Goal: Information Seeking & Learning: Learn about a topic

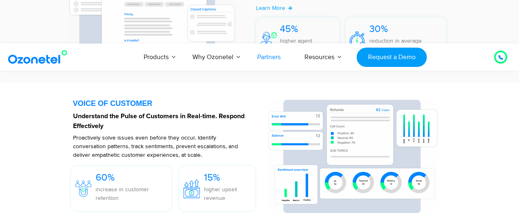
scroll to position [1266, 0]
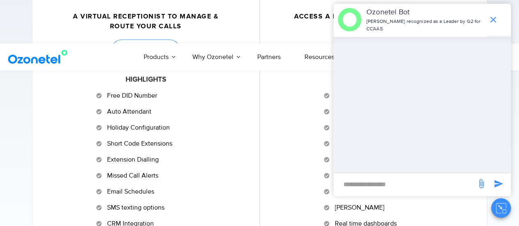
scroll to position [467, 0]
drag, startPoint x: 161, startPoint y: 95, endPoint x: 105, endPoint y: 102, distance: 56.6
click at [105, 102] on li "Free DID Number" at bounding box center [145, 96] width 98 height 13
copy span "Free DID Number"
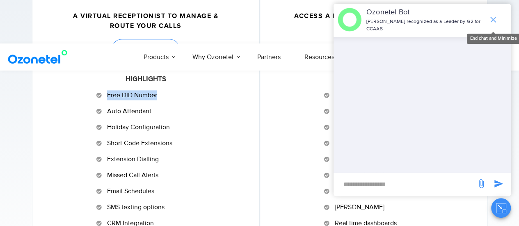
click at [491, 22] on icon "end chat or minimize" at bounding box center [493, 20] width 6 height 6
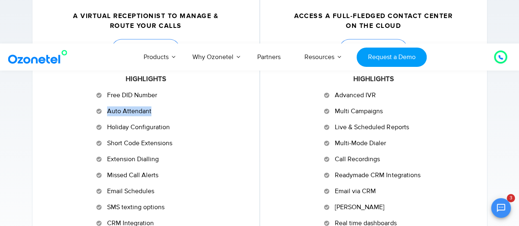
drag, startPoint x: 155, startPoint y: 108, endPoint x: 108, endPoint y: 112, distance: 46.9
click at [108, 112] on li "Auto Attendant" at bounding box center [145, 112] width 98 height 13
copy span "Auto Attendant"
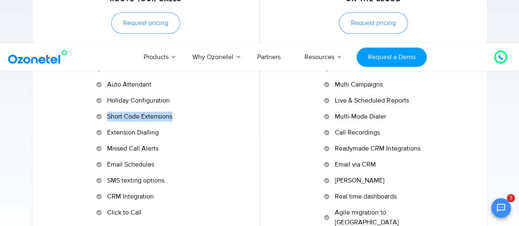
drag, startPoint x: 180, startPoint y: 117, endPoint x: 107, endPoint y: 116, distance: 73.8
click at [107, 116] on li "Short Code Extensions" at bounding box center [145, 118] width 98 height 13
copy span "Short Code Extensions"
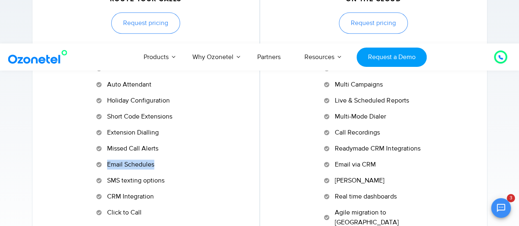
drag, startPoint x: 154, startPoint y: 166, endPoint x: 104, endPoint y: 167, distance: 50.4
click at [104, 167] on li "Email Schedules" at bounding box center [145, 166] width 98 height 13
copy li "Email Schedules"
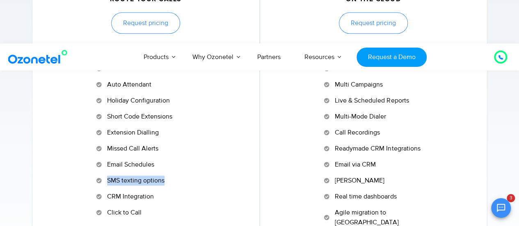
drag, startPoint x: 170, startPoint y: 181, endPoint x: 108, endPoint y: 183, distance: 62.4
click at [108, 183] on li "SMS texting options" at bounding box center [145, 182] width 98 height 13
copy span "SMS texting options"
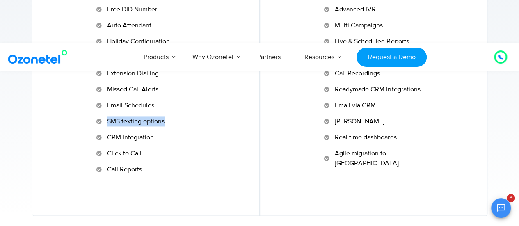
scroll to position [556, 0]
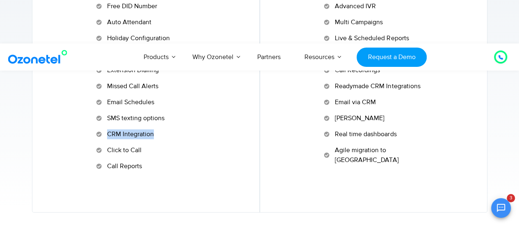
drag, startPoint x: 154, startPoint y: 135, endPoint x: 107, endPoint y: 135, distance: 46.3
click at [107, 135] on li "CRM Integration" at bounding box center [145, 135] width 98 height 13
copy span "CRM Integration"
drag, startPoint x: 146, startPoint y: 149, endPoint x: 101, endPoint y: 153, distance: 44.9
click at [101, 153] on li "Click to Call" at bounding box center [145, 151] width 98 height 13
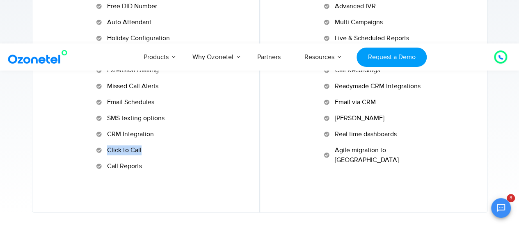
copy li "Click to Call"
drag, startPoint x: 143, startPoint y: 164, endPoint x: 107, endPoint y: 165, distance: 35.7
click at [107, 165] on li "Call Reports" at bounding box center [145, 166] width 98 height 10
copy span "Call Reports"
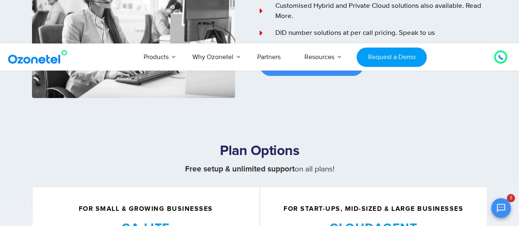
scroll to position [231, 0]
